Goal: Task Accomplishment & Management: Use online tool/utility

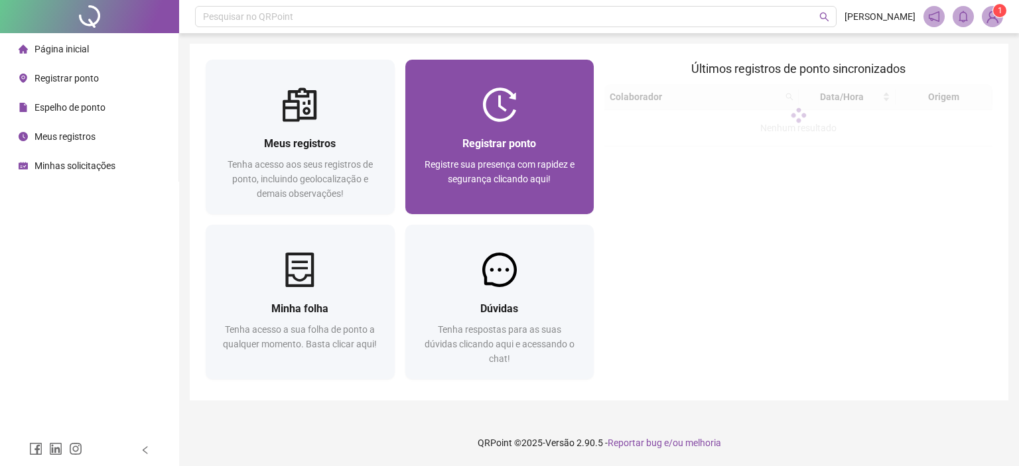
click at [486, 144] on span "Registrar ponto" at bounding box center [499, 143] width 74 height 13
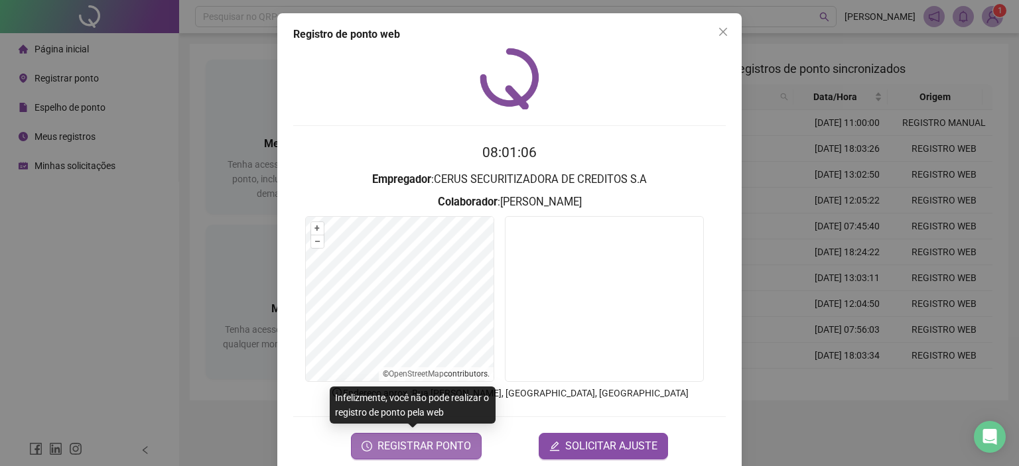
click at [424, 443] on span "REGISTRAR PONTO" at bounding box center [423, 446] width 93 height 16
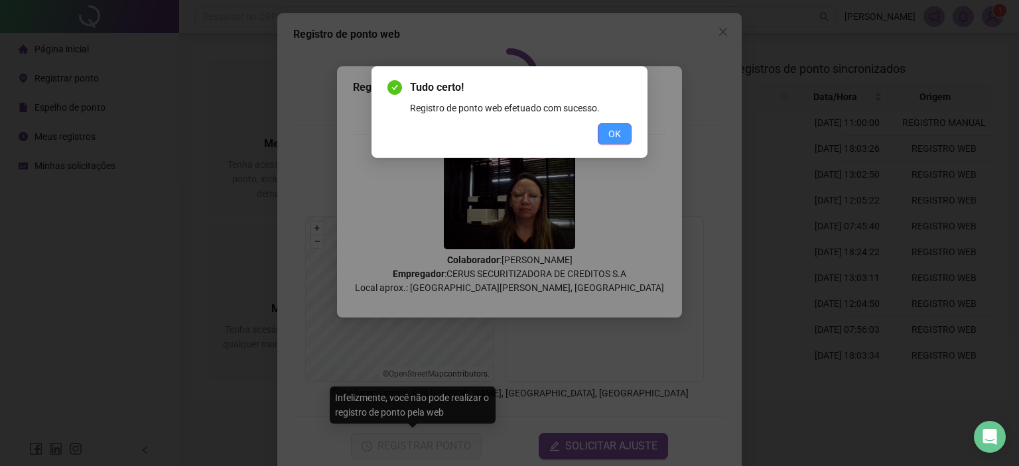
click at [611, 134] on span "OK" at bounding box center [614, 134] width 13 height 15
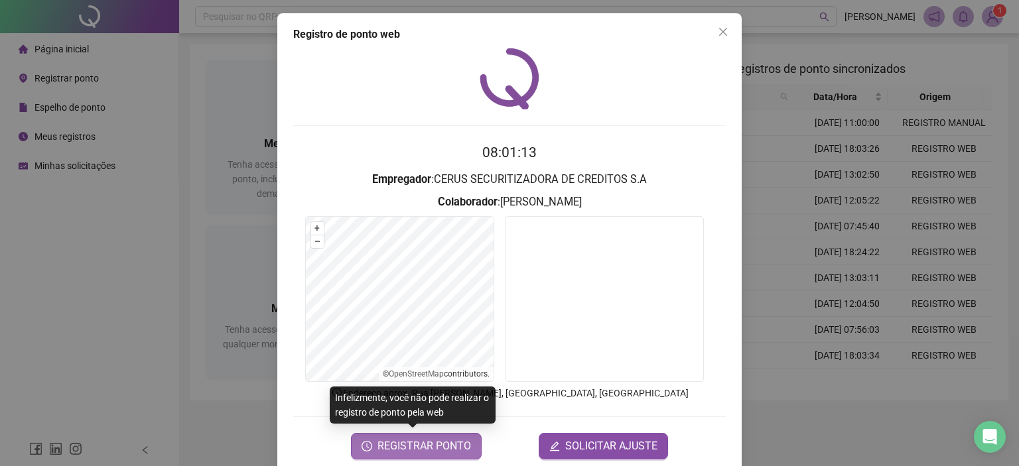
click at [392, 445] on span "REGISTRAR PONTO" at bounding box center [423, 446] width 93 height 16
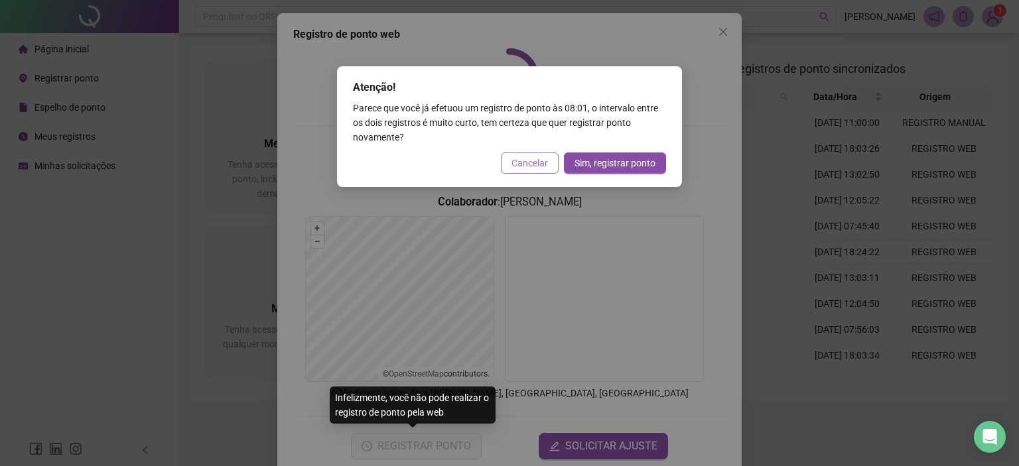
click at [523, 163] on span "Cancelar" at bounding box center [529, 163] width 36 height 15
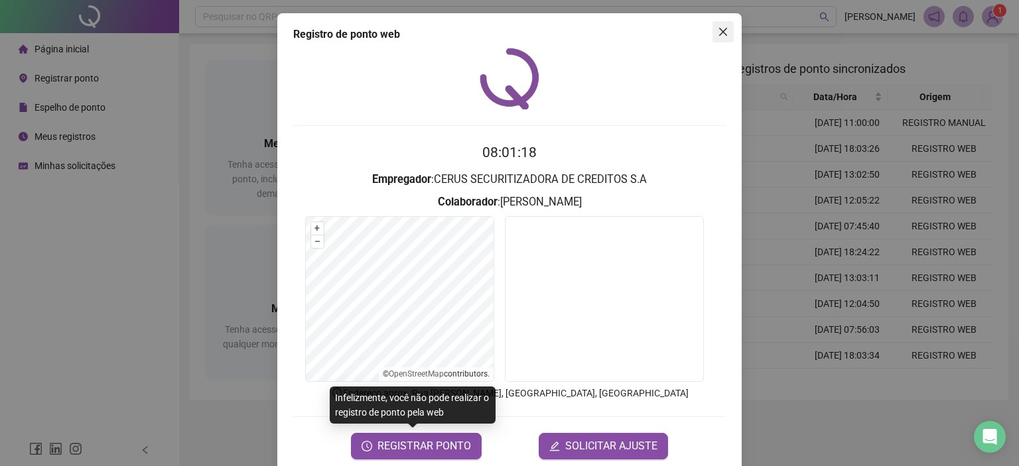
click at [719, 31] on icon "close" at bounding box center [723, 32] width 8 height 8
